Goal: Information Seeking & Learning: Find specific page/section

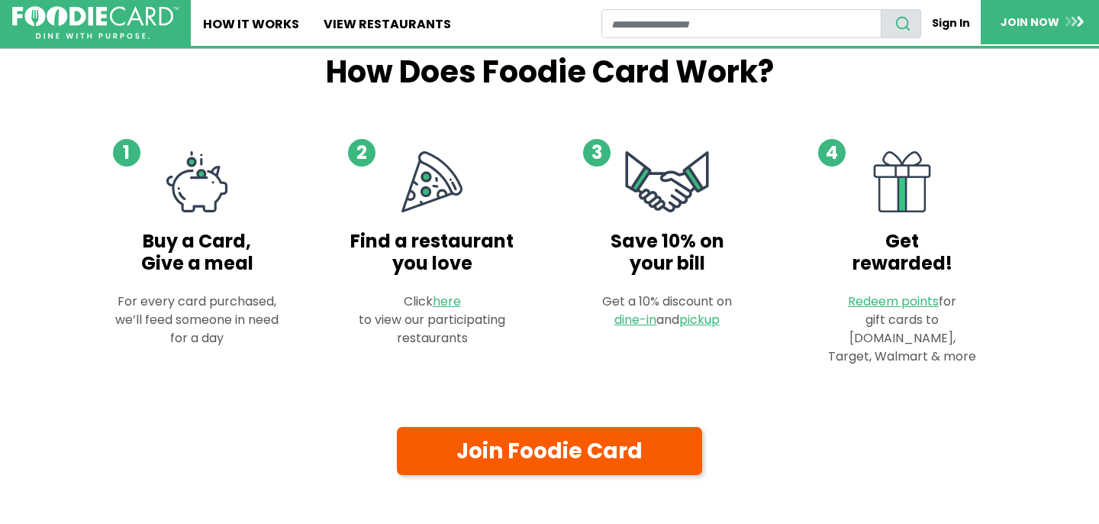
scroll to position [876, 0]
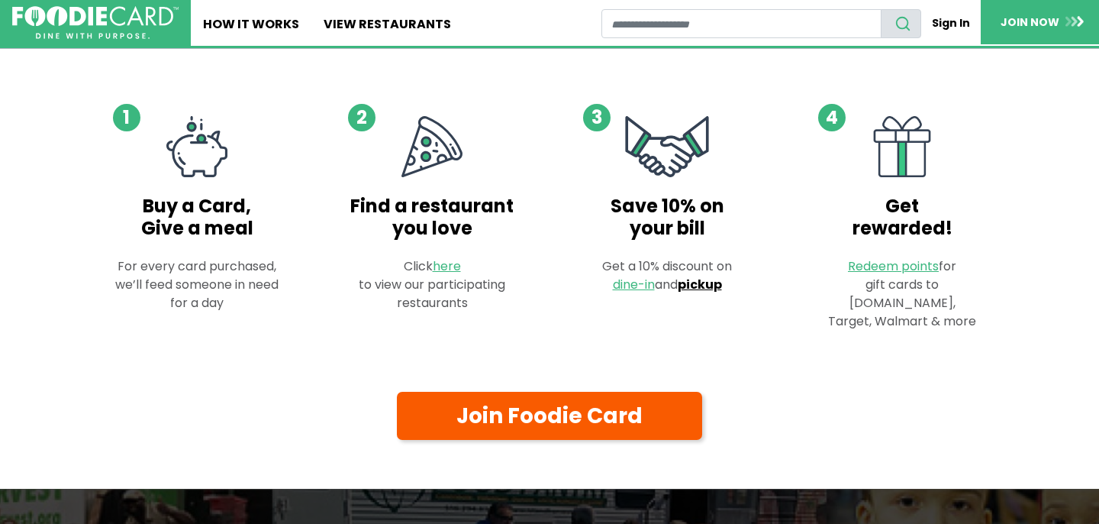
click at [695, 276] on link "pickup" at bounding box center [700, 285] width 44 height 18
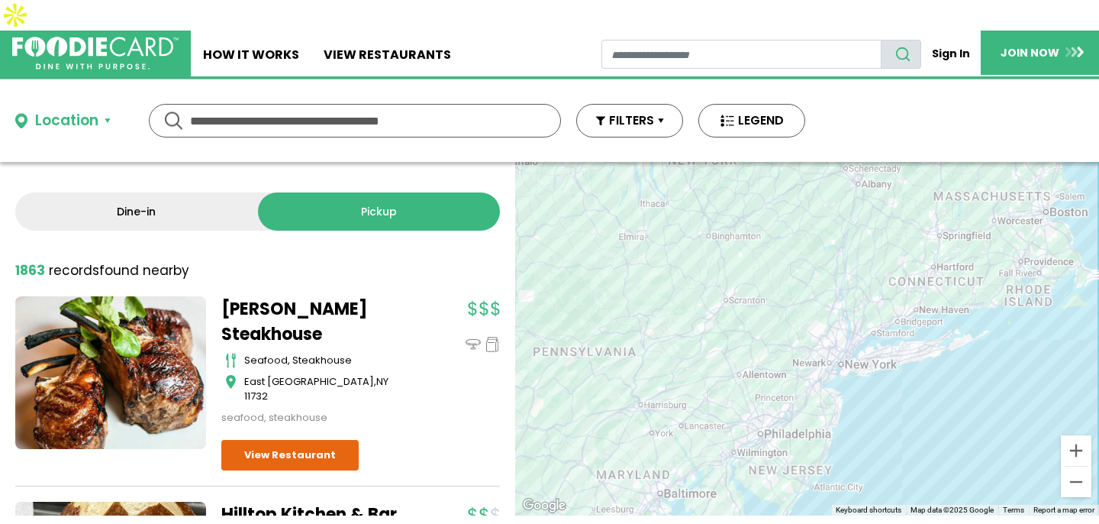
click at [380, 105] on input "text" at bounding box center [355, 121] width 330 height 32
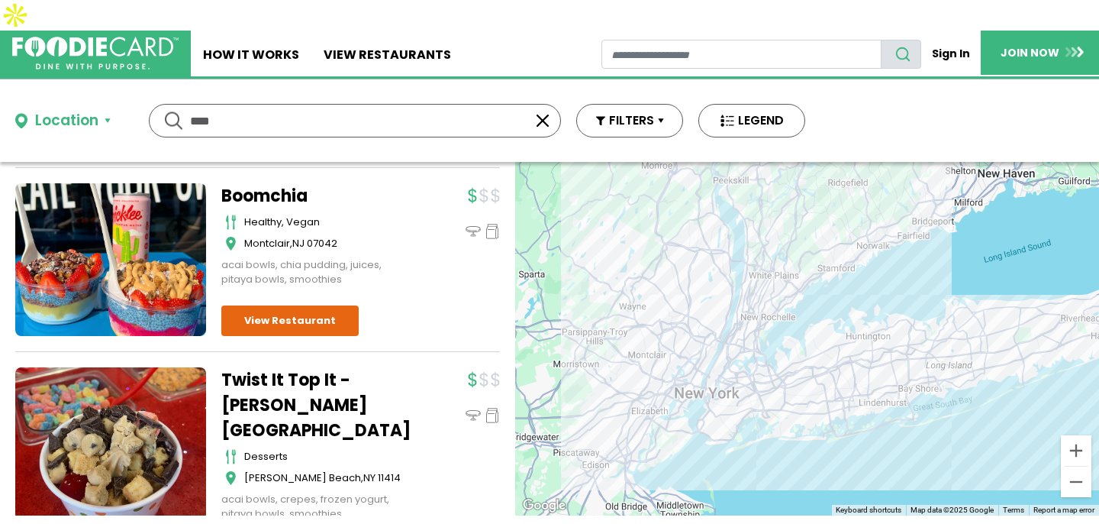
scroll to position [3174, 0]
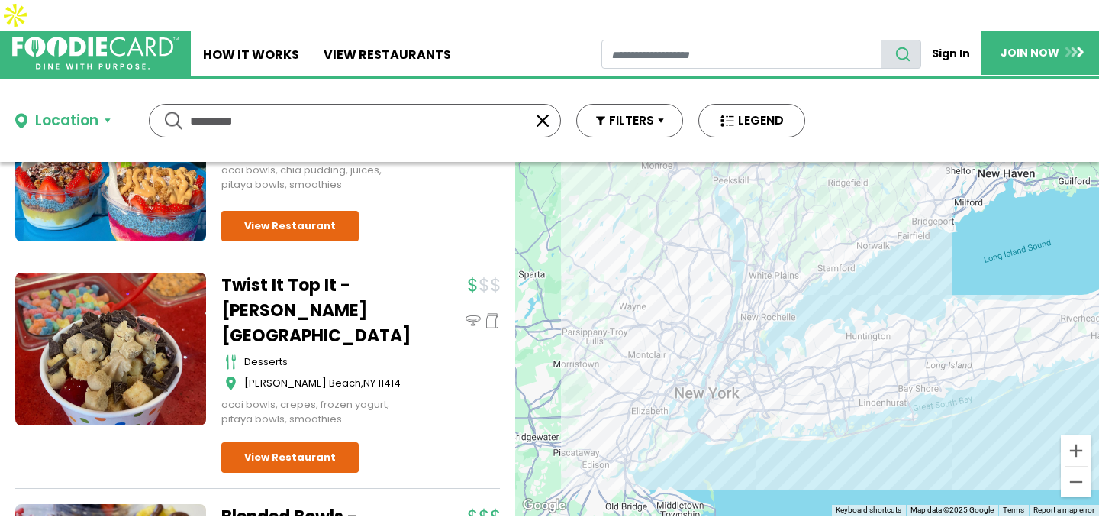
type input "*********"
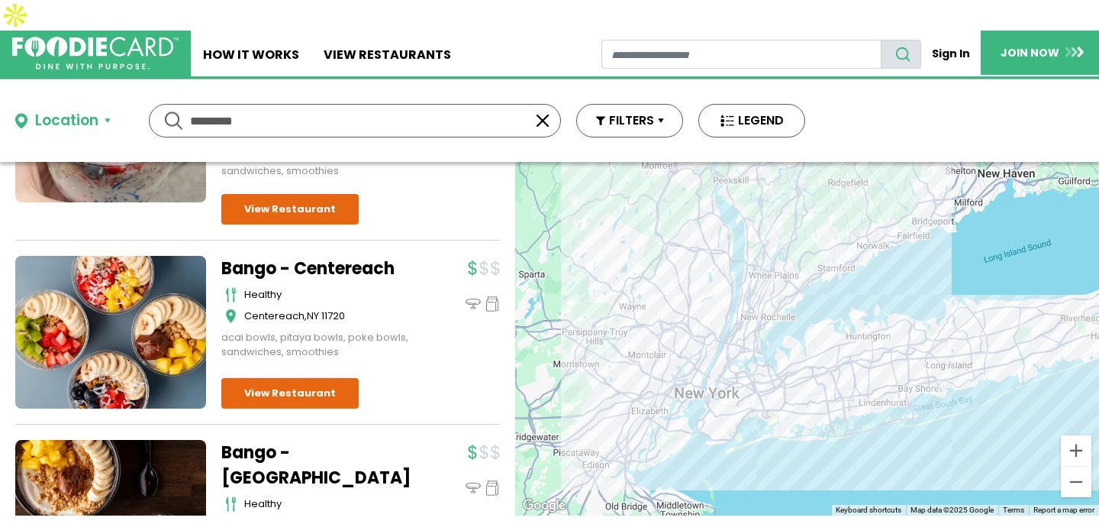
scroll to position [0, 0]
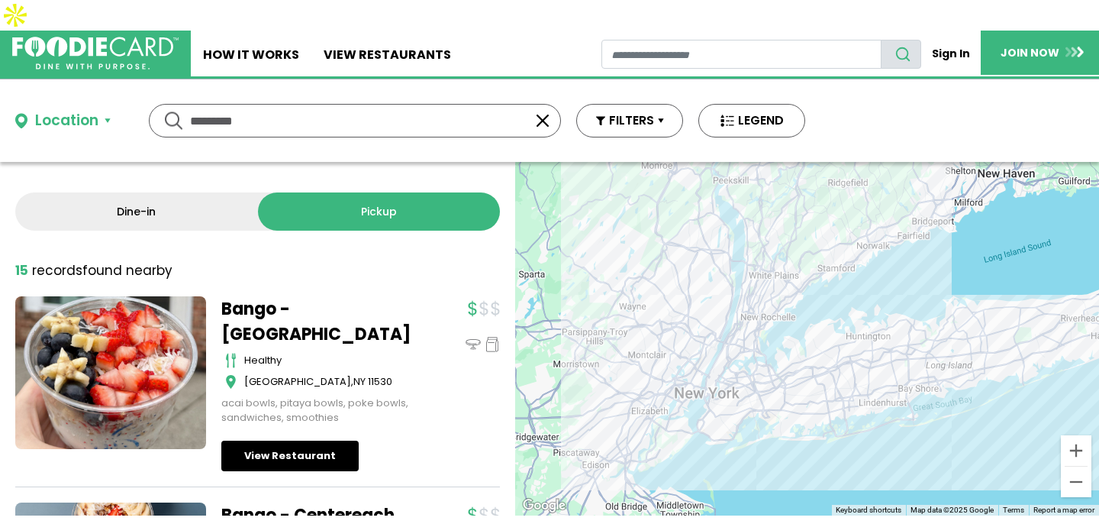
click at [273, 440] on link "View Restaurant" at bounding box center [289, 455] width 137 height 31
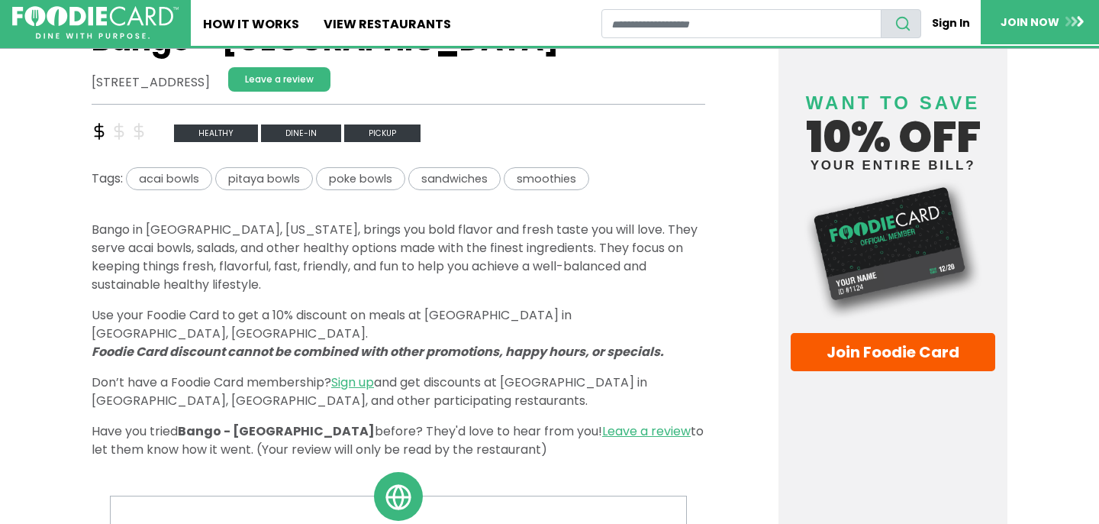
scroll to position [439, 0]
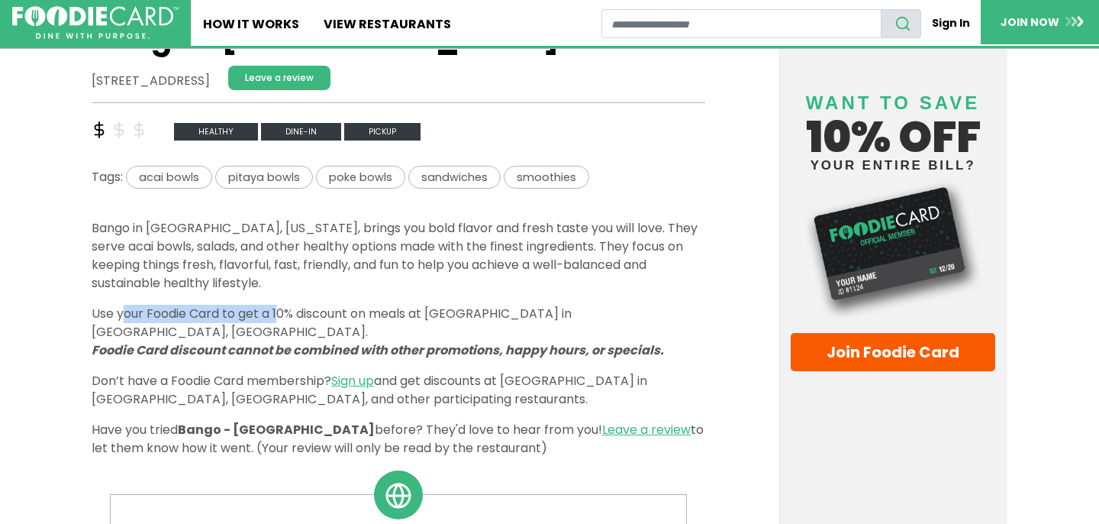
drag, startPoint x: 256, startPoint y: 271, endPoint x: 256, endPoint y: 291, distance: 19.8
click at [256, 291] on div "Details Bango in Garden City, New York, brings you bold flavor and fresh taste …" at bounding box center [399, 338] width 614 height 238
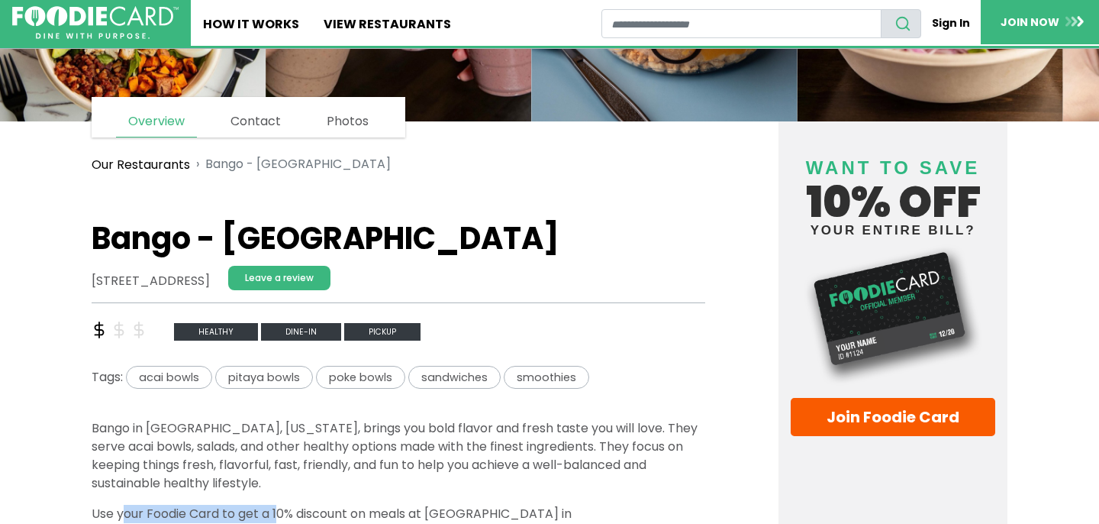
scroll to position [0, 0]
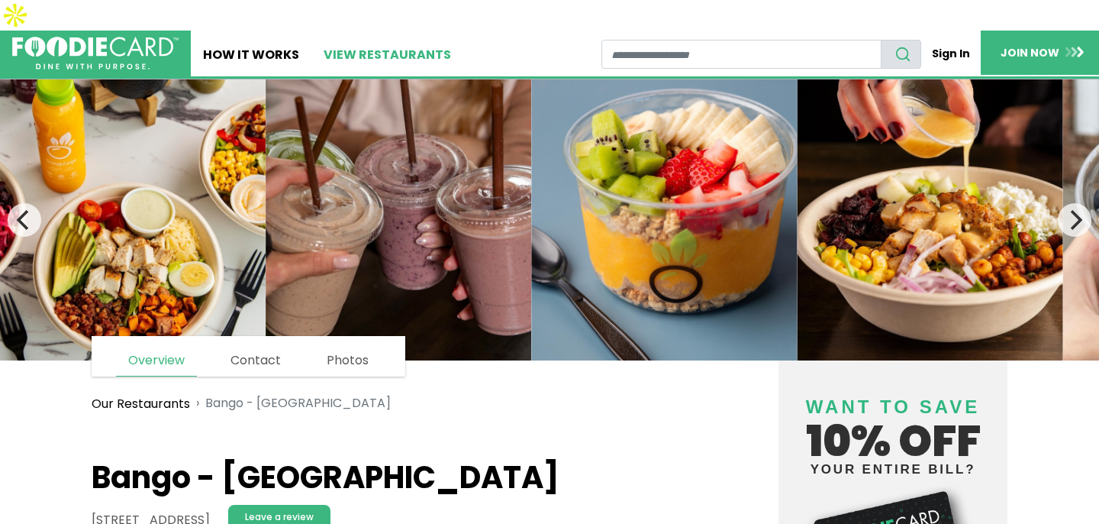
click at [382, 31] on link "View restaurants" at bounding box center [387, 54] width 152 height 46
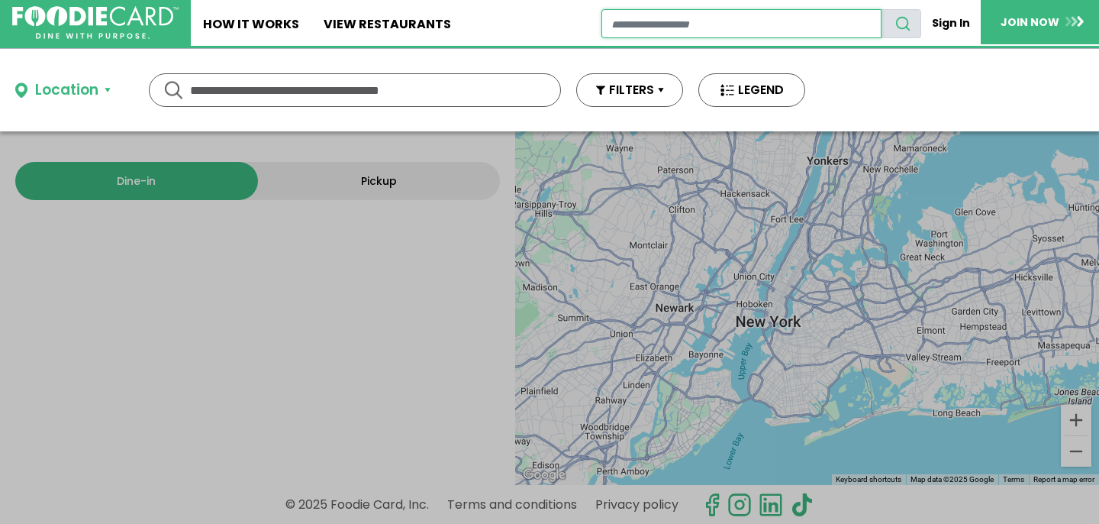
click at [650, 24] on input "restaurant search" at bounding box center [741, 23] width 281 height 29
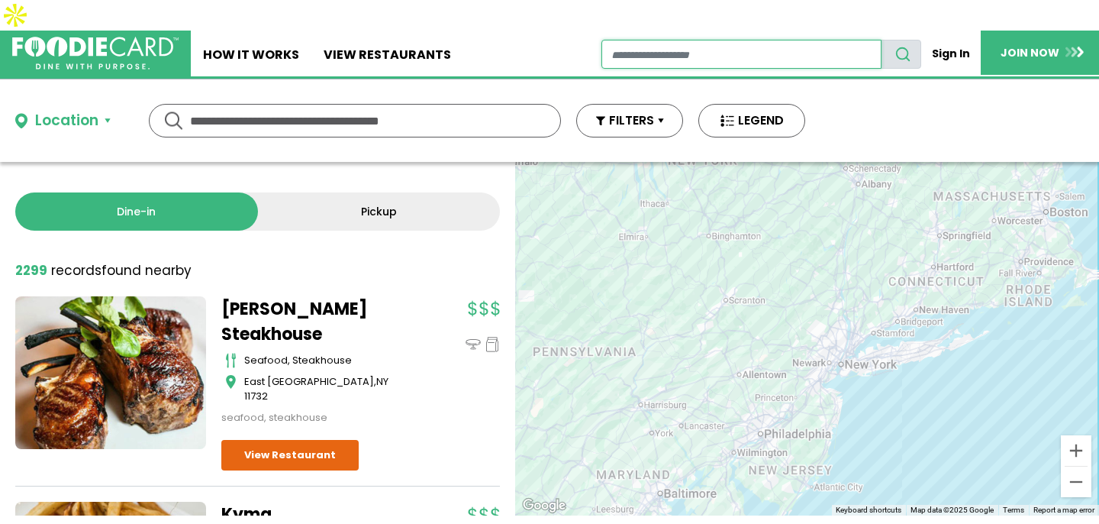
type input "**********"
click at [911, 46] on icon "search" at bounding box center [903, 54] width 17 height 17
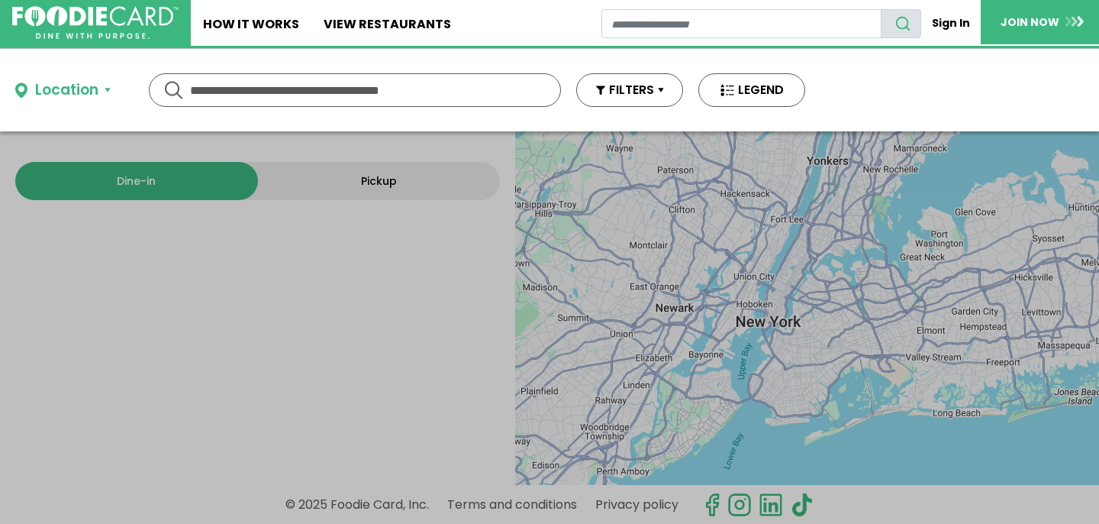
type input "**********"
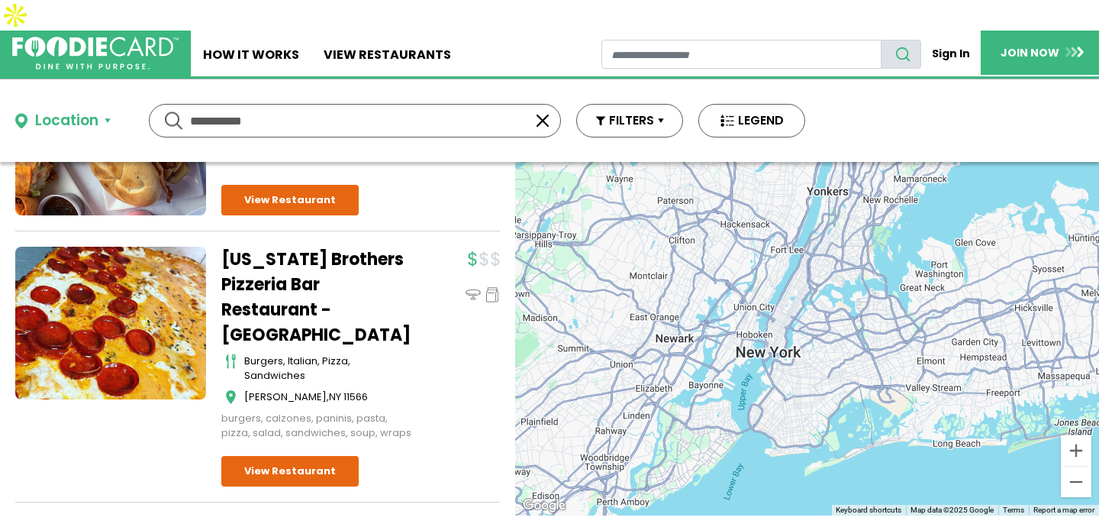
scroll to position [2391, 0]
